Goal: Transaction & Acquisition: Book appointment/travel/reservation

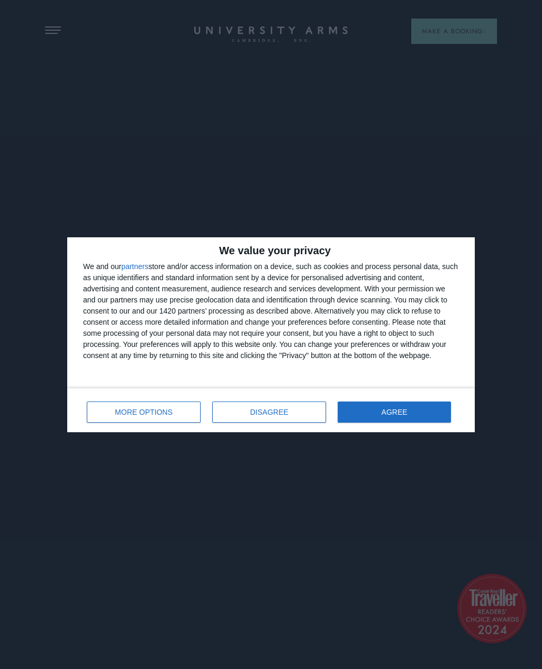
click at [148, 409] on span "MORE OPTIONS" at bounding box center [144, 411] width 58 height 7
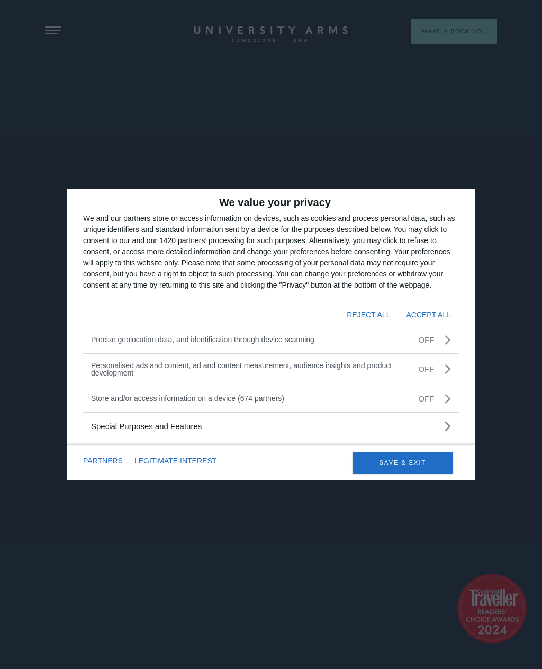
click at [399, 467] on button "SAVE & EXIT" at bounding box center [403, 463] width 101 height 22
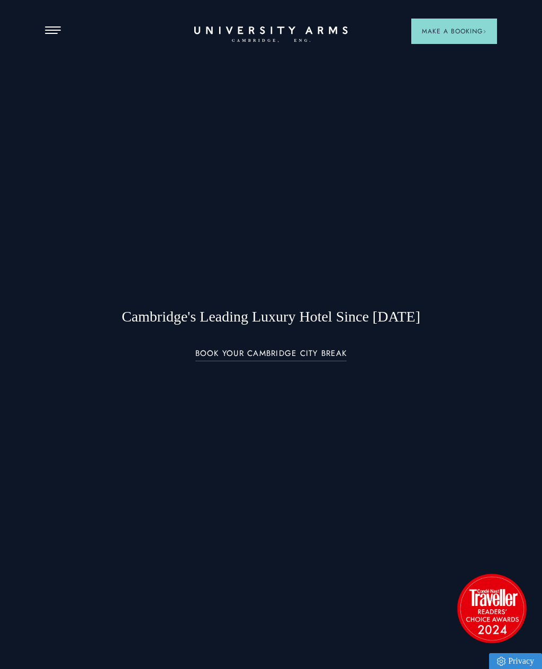
click at [53, 33] on span "Open Menu" at bounding box center [49, 33] width 8 height 1
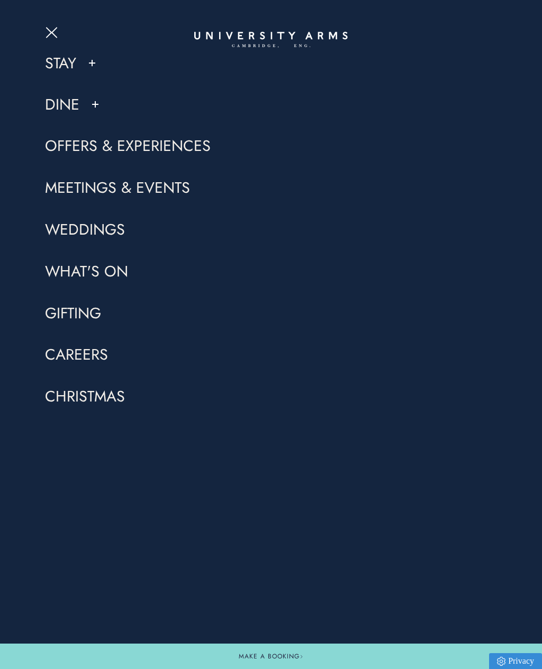
click at [64, 68] on link "Stay" at bounding box center [60, 63] width 31 height 20
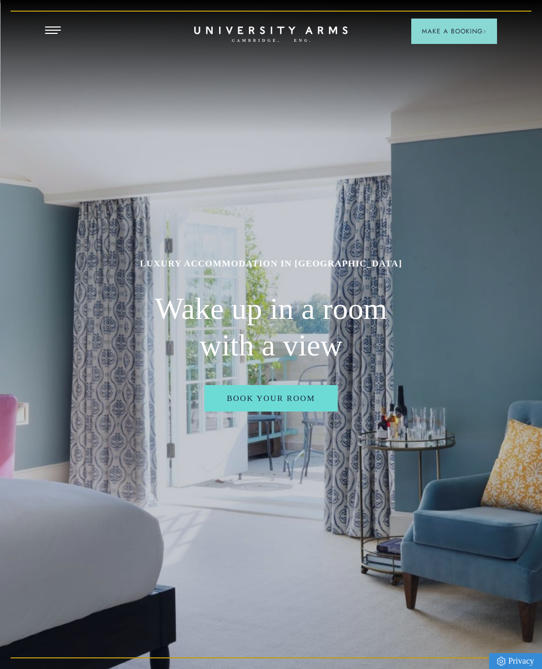
click at [55, 33] on span "Open Menu" at bounding box center [55, 33] width 5 height 1
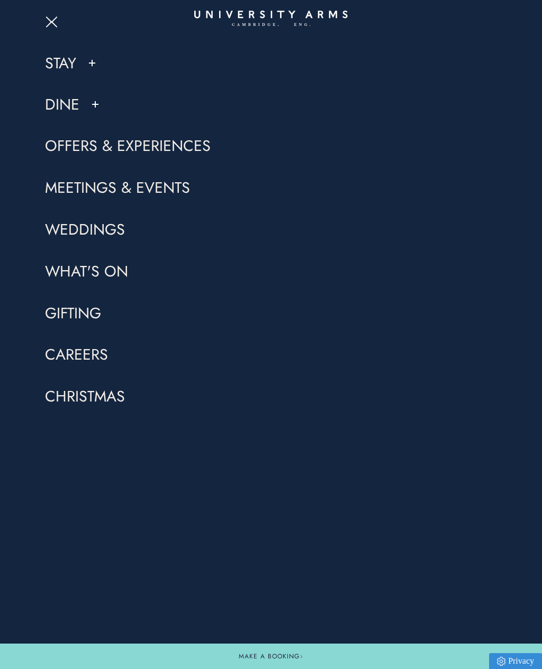
scroll to position [352, 0]
click at [65, 66] on link "Stay" at bounding box center [60, 63] width 31 height 20
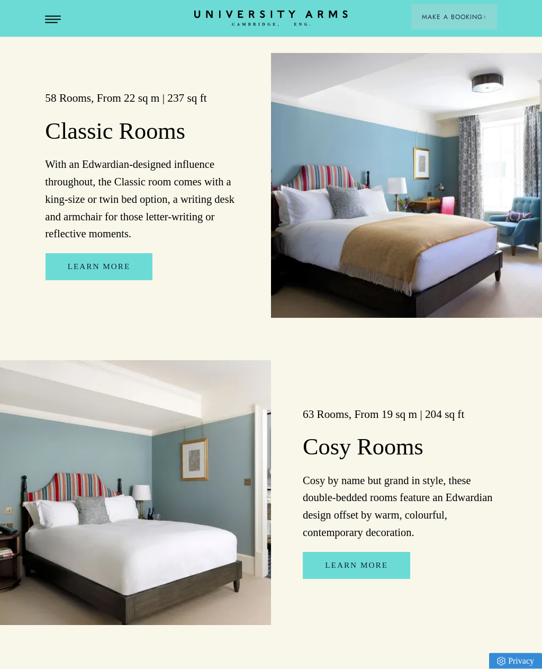
scroll to position [1655, 0]
click at [359, 579] on link "Learn More" at bounding box center [356, 565] width 107 height 27
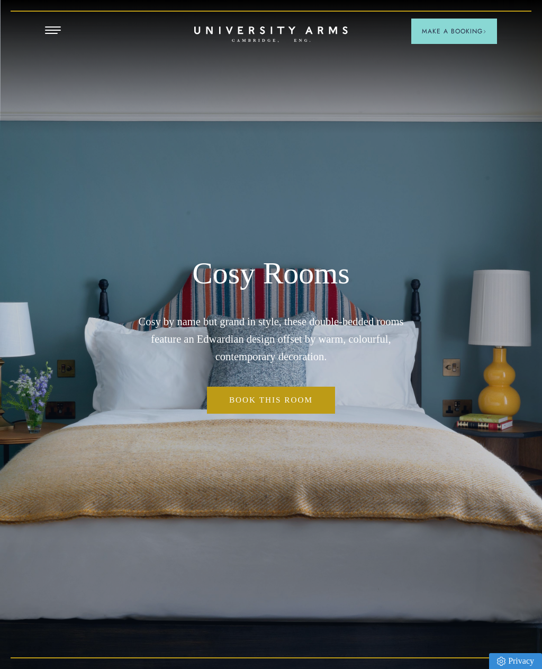
click at [272, 413] on link "Book This Room" at bounding box center [271, 399] width 128 height 27
click at [53, 30] on span "Open Menu" at bounding box center [57, 30] width 8 height 1
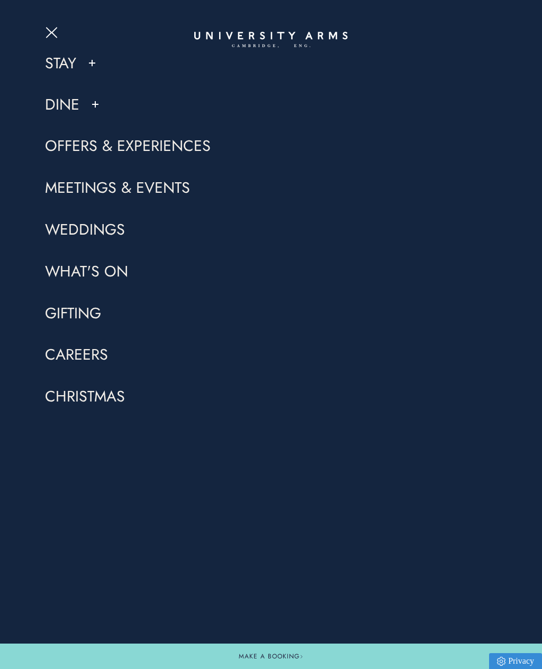
click at [66, 68] on link "Stay" at bounding box center [60, 63] width 31 height 20
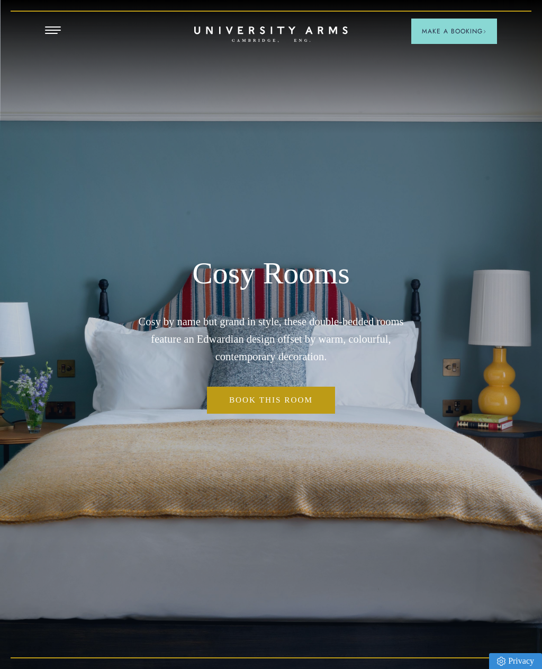
click at [259, 413] on link "Book This Room" at bounding box center [271, 399] width 128 height 27
click at [53, 33] on span "Open Menu" at bounding box center [49, 33] width 8 height 1
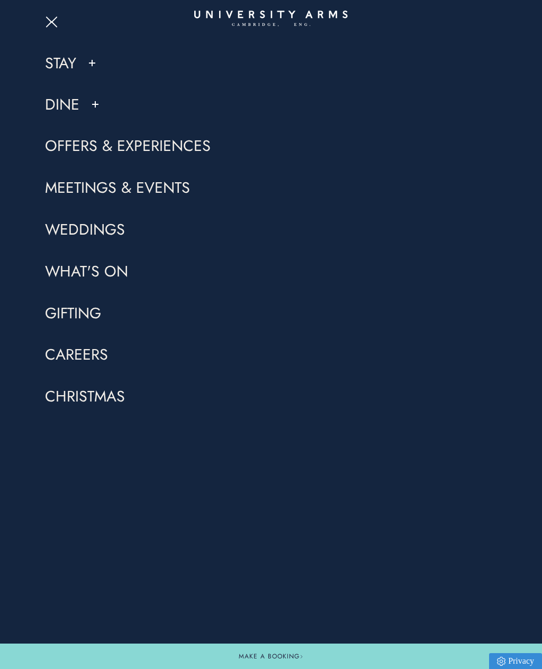
scroll to position [1655, 0]
click at [77, 143] on link "Offers & Experiences" at bounding box center [128, 146] width 166 height 20
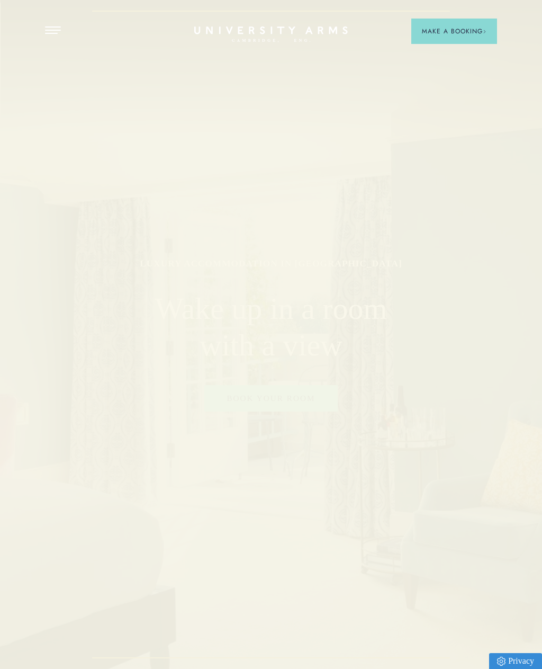
scroll to position [1655, 0]
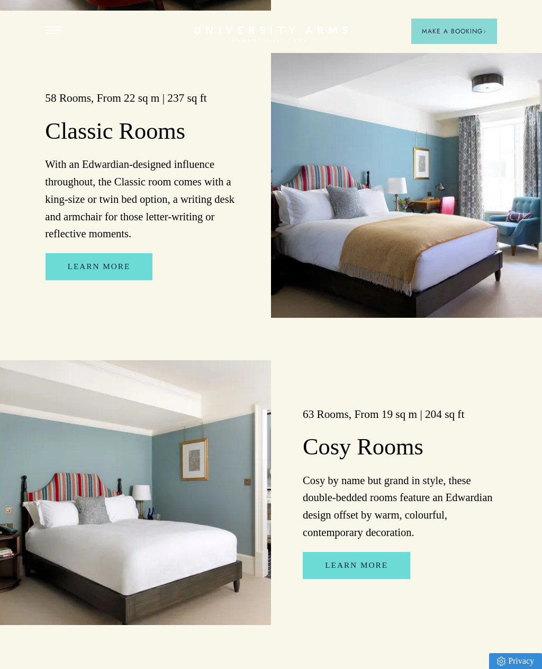
click at [345, 579] on link "Learn More" at bounding box center [356, 565] width 107 height 27
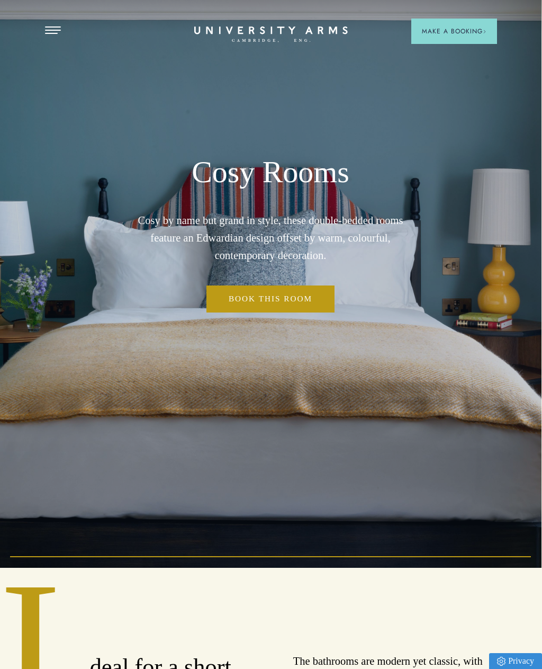
scroll to position [0, 1]
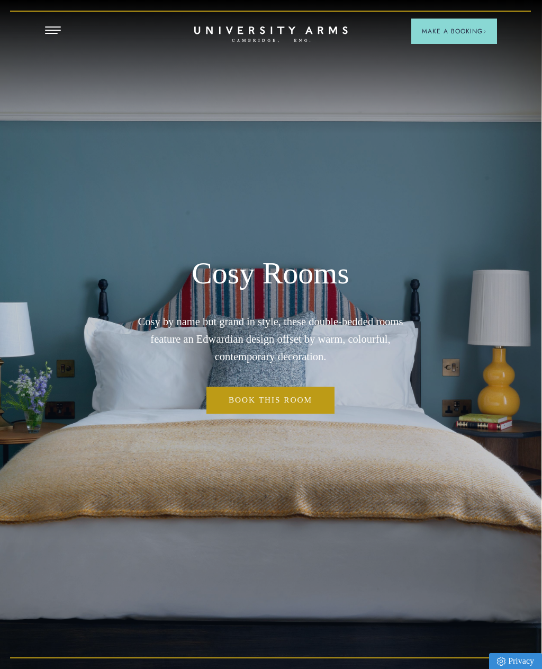
click at [53, 28] on button "Open Menu" at bounding box center [53, 30] width 16 height 8
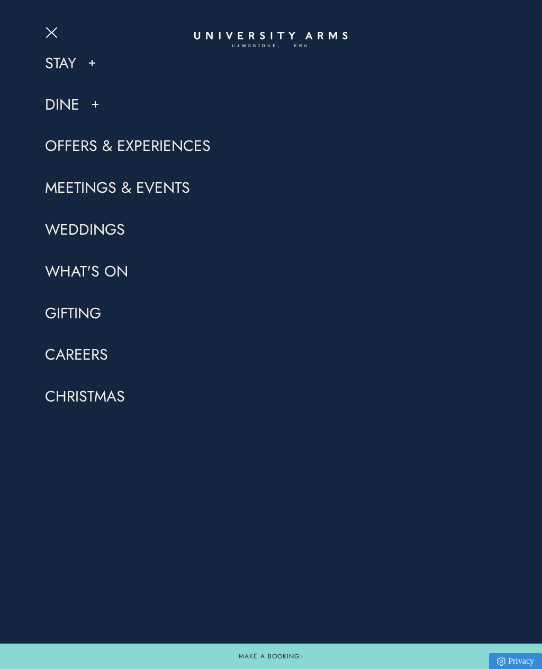
click at [69, 112] on link "Dine" at bounding box center [62, 104] width 34 height 20
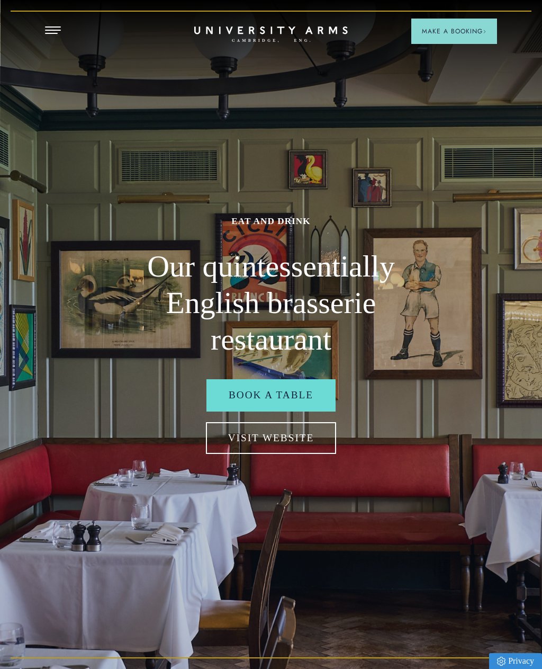
click at [260, 454] on link "Visit Website" at bounding box center [271, 438] width 131 height 32
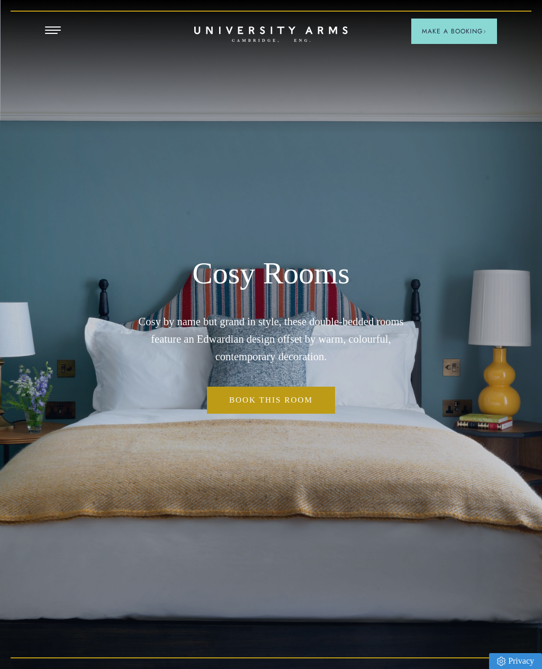
scroll to position [0, 1]
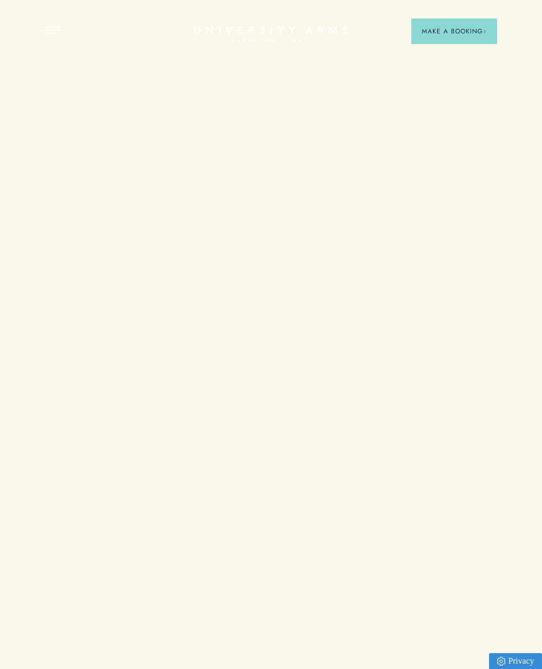
scroll to position [1655, 0]
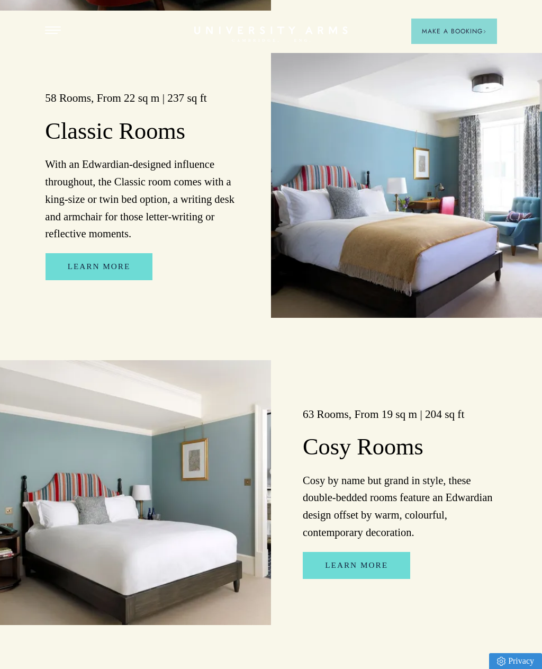
click at [97, 280] on link "Learn More" at bounding box center [99, 266] width 107 height 27
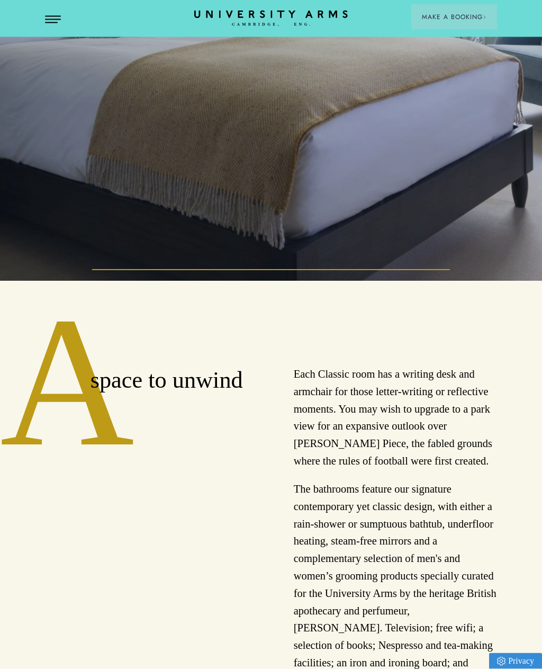
scroll to position [389, 0]
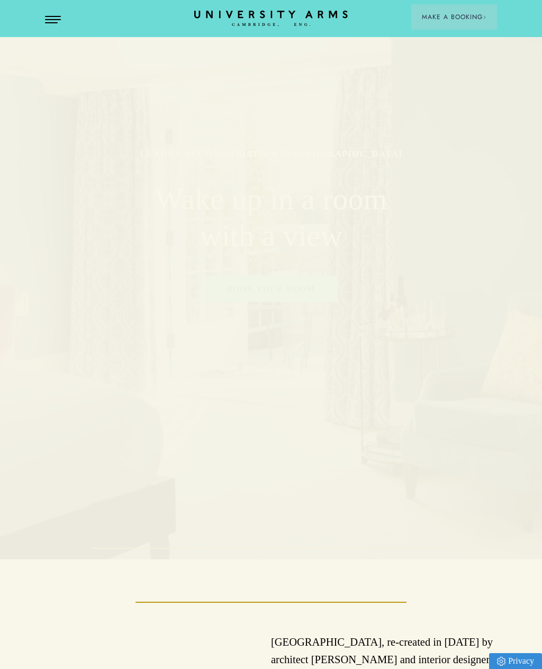
scroll to position [1655, 0]
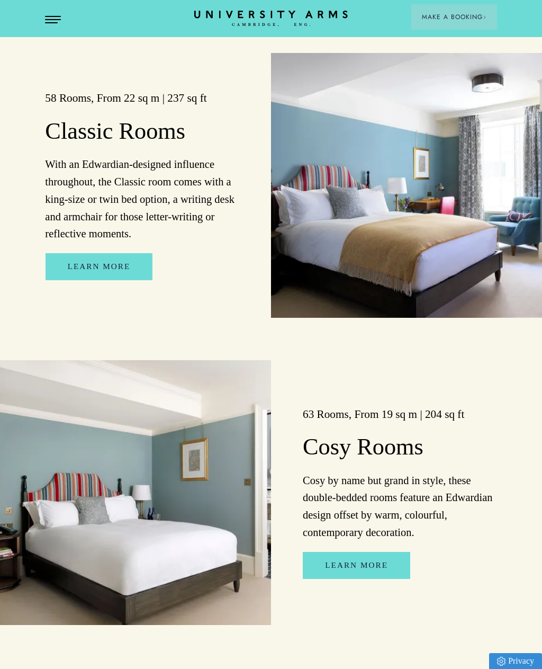
click at [100, 280] on link "Learn More" at bounding box center [99, 266] width 107 height 27
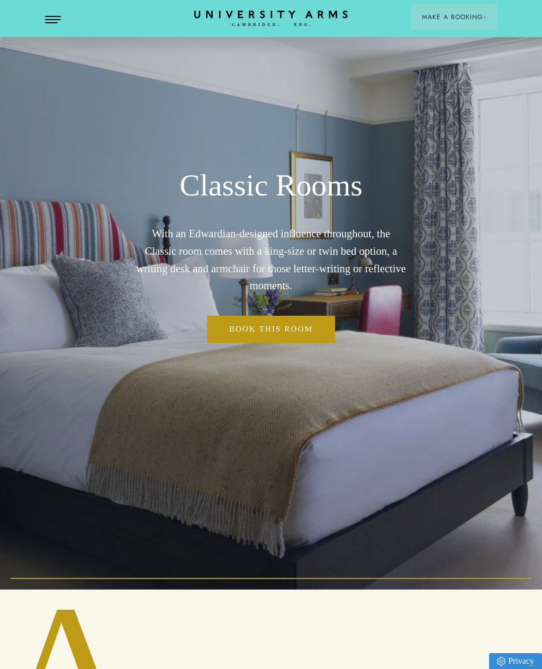
scroll to position [80, 0]
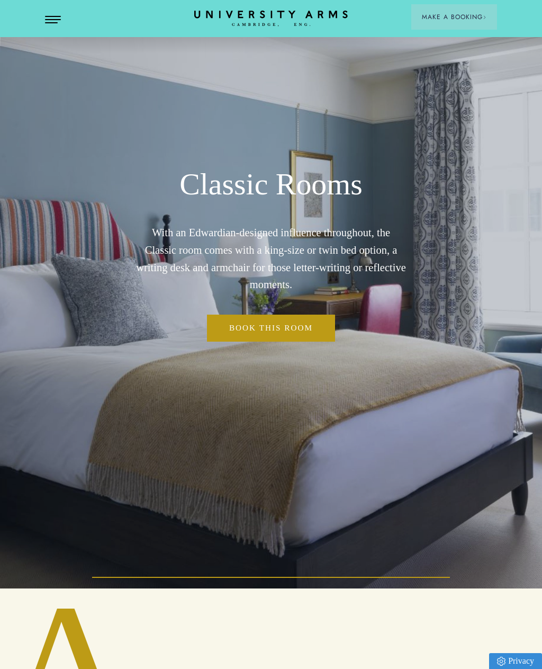
click at [258, 341] on link "Book this room" at bounding box center [271, 327] width 128 height 27
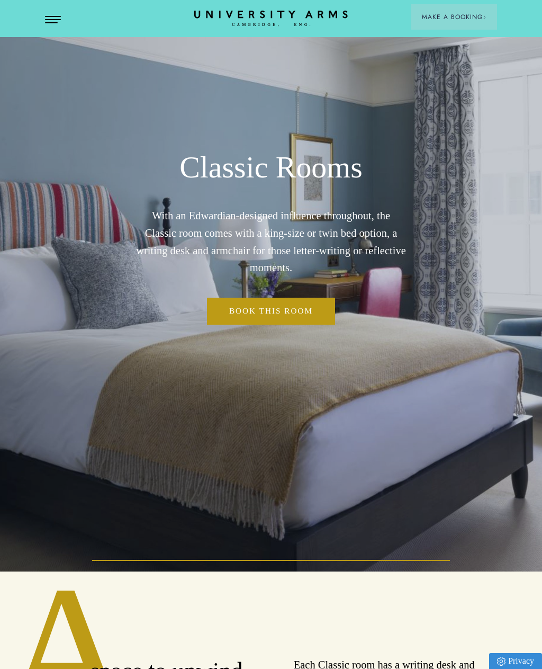
click at [263, 324] on link "Book this room" at bounding box center [271, 310] width 128 height 27
